Goal: Task Accomplishment & Management: Manage account settings

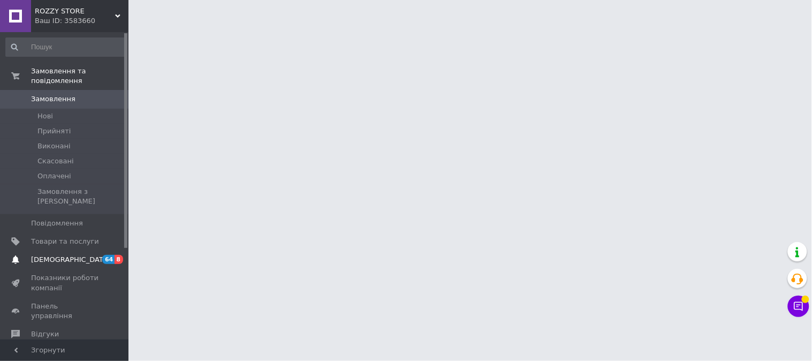
click at [59, 255] on span "[DEMOGRAPHIC_DATA]" at bounding box center [70, 260] width 79 height 10
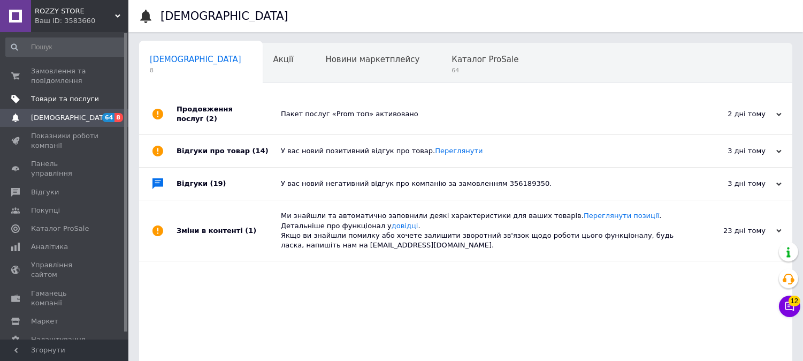
click at [65, 98] on span "Товари та послуги" at bounding box center [65, 99] width 68 height 10
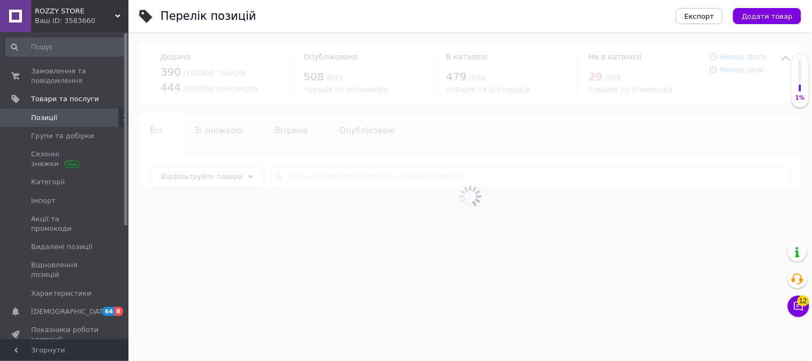
click at [338, 174] on div at bounding box center [469, 196] width 683 height 328
click at [339, 174] on div at bounding box center [469, 196] width 683 height 328
click at [342, 174] on input "text" at bounding box center [530, 176] width 521 height 21
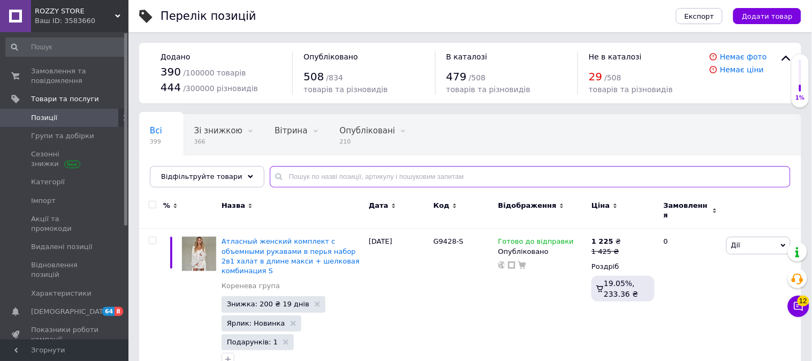
click at [343, 174] on input "text" at bounding box center [530, 176] width 521 height 21
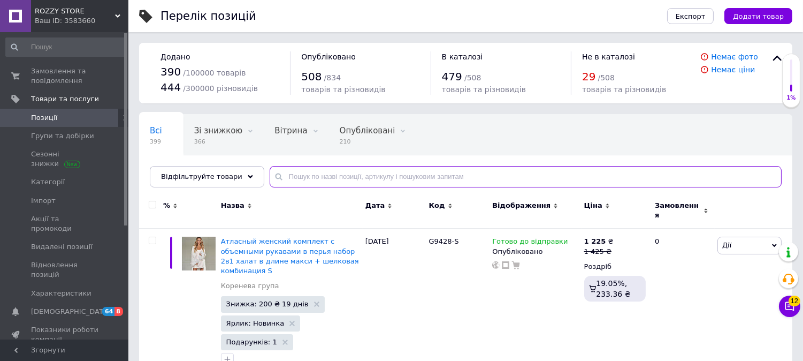
paste input "G352"
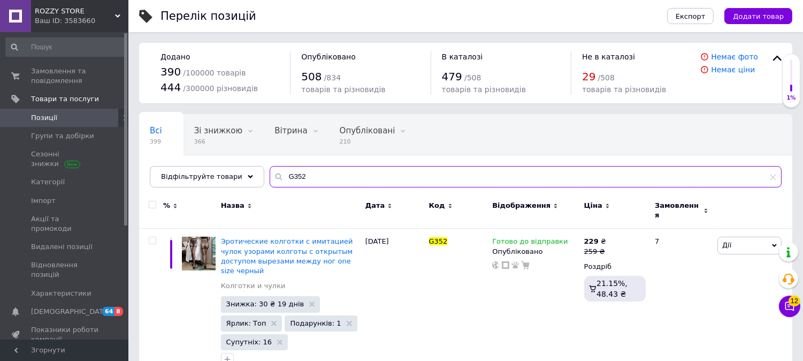
scroll to position [12, 0]
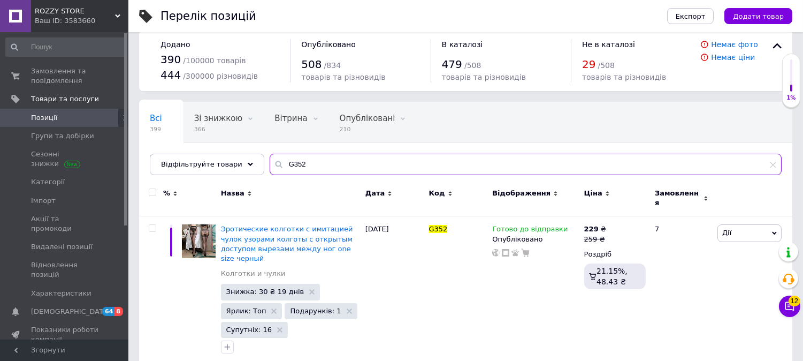
click at [290, 166] on input "G352" at bounding box center [526, 164] width 512 height 21
paste input "8"
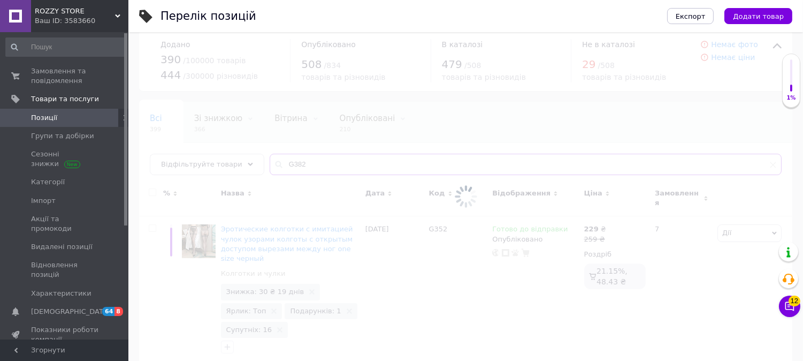
scroll to position [13, 0]
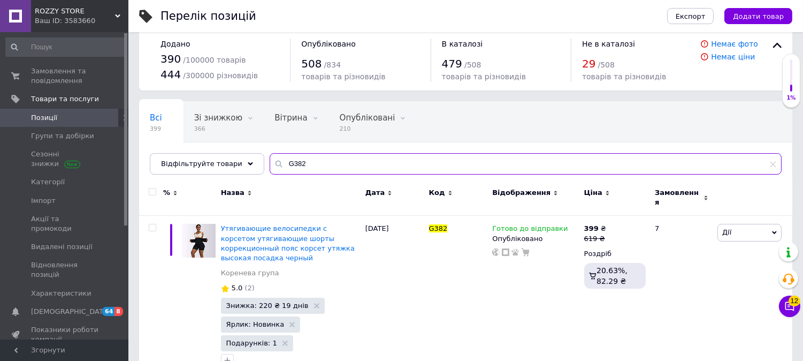
click at [338, 167] on input "G382" at bounding box center [526, 163] width 512 height 21
paste input "90-1"
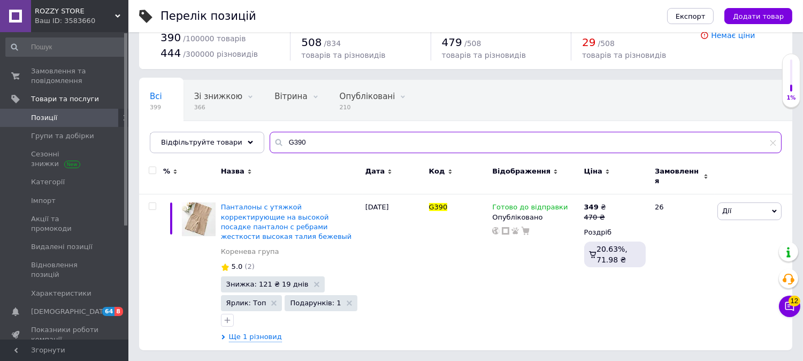
scroll to position [18, 0]
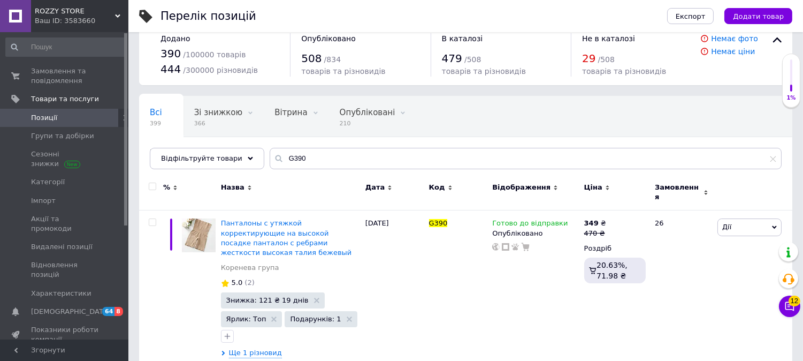
click at [287, 147] on div "Всі 399 Зі знижкою 366 Видалити Редагувати Вітрина 0 Видалити Редагувати Опублі…" at bounding box center [465, 138] width 653 height 88
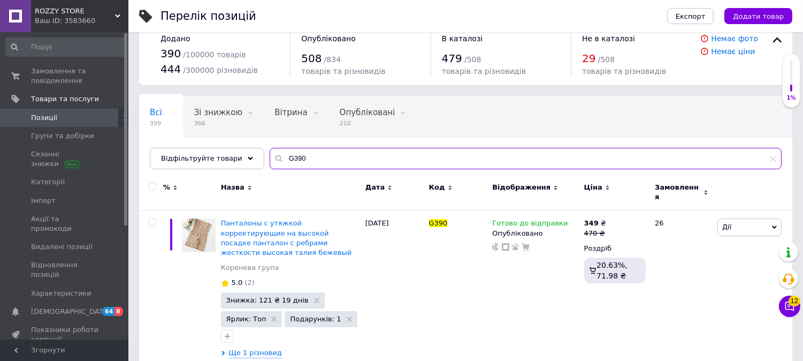
click at [295, 159] on input "G390" at bounding box center [526, 158] width 512 height 21
paste input "5488-L"
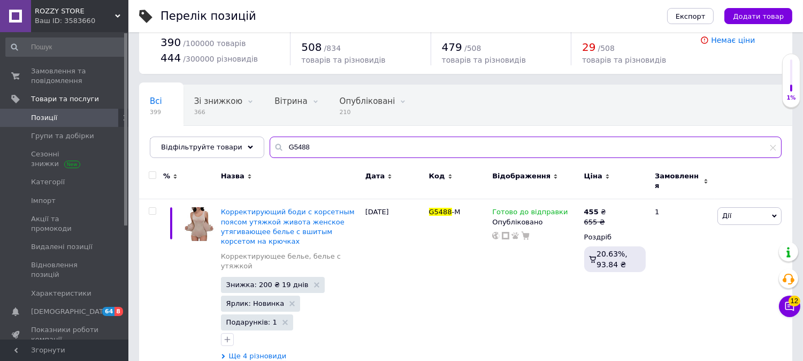
scroll to position [33, 0]
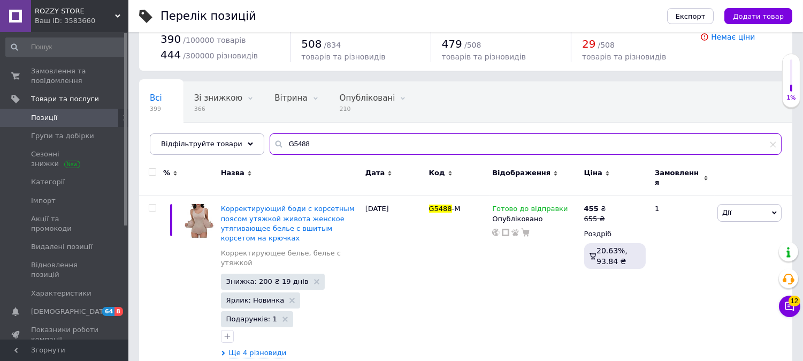
click at [430, 137] on input "G5488" at bounding box center [526, 143] width 512 height 21
paste input "56"
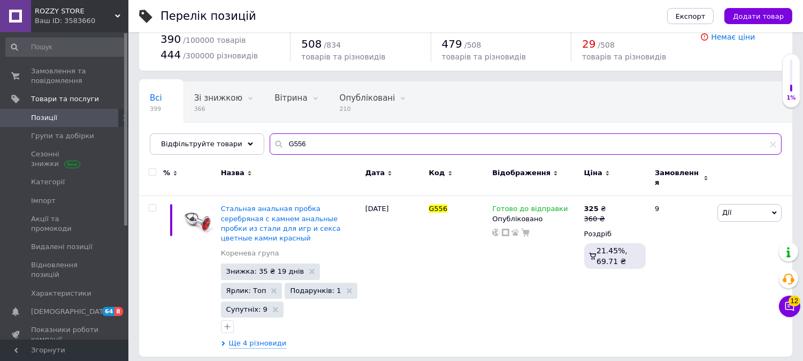
scroll to position [23, 0]
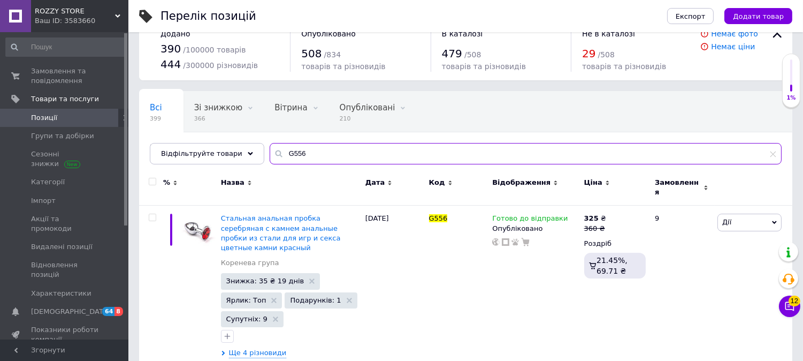
click at [309, 150] on input "G556" at bounding box center [526, 153] width 512 height 21
paste input "-1"
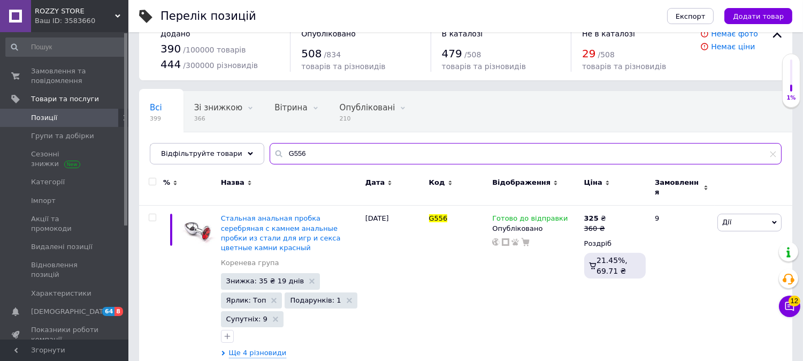
click at [349, 157] on input "G556" at bounding box center [526, 153] width 512 height 21
paste input "R530"
type input "R530"
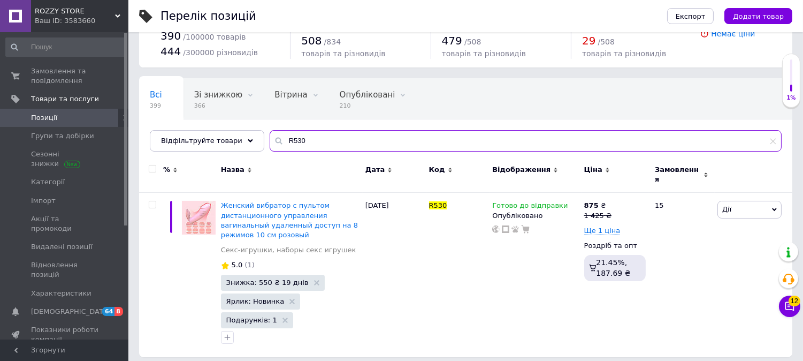
scroll to position [36, 0]
